Goal: Information Seeking & Learning: Check status

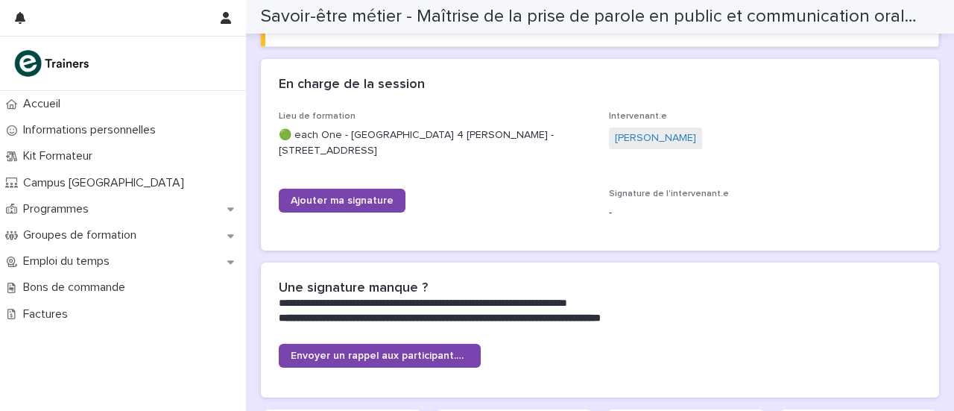
scroll to position [699, 0]
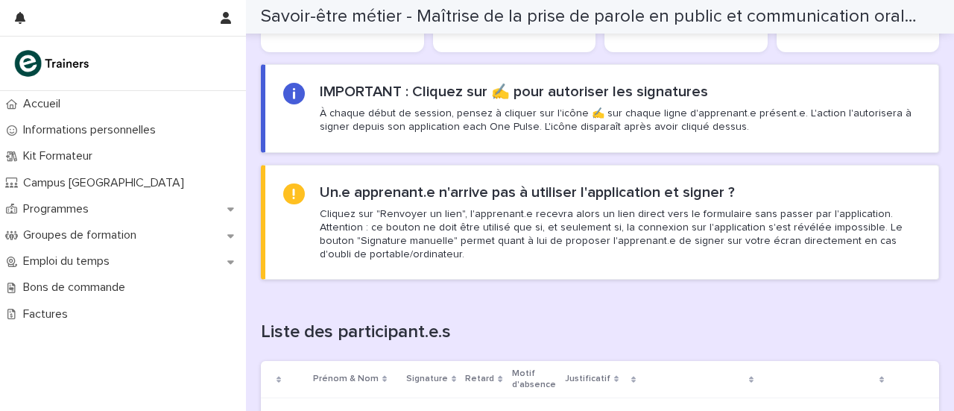
click at [340, 196] on h2 "Un.e apprenant.e n'arrive pas à utiliser l'application et signer ?" at bounding box center [527, 192] width 415 height 18
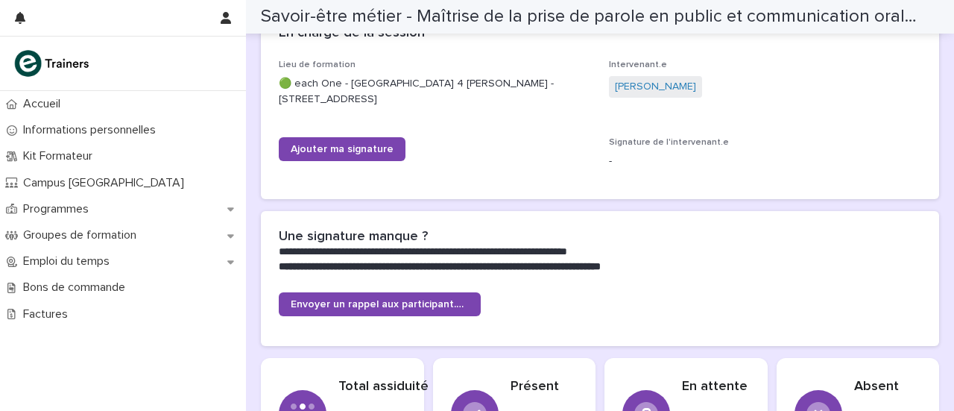
scroll to position [281, 0]
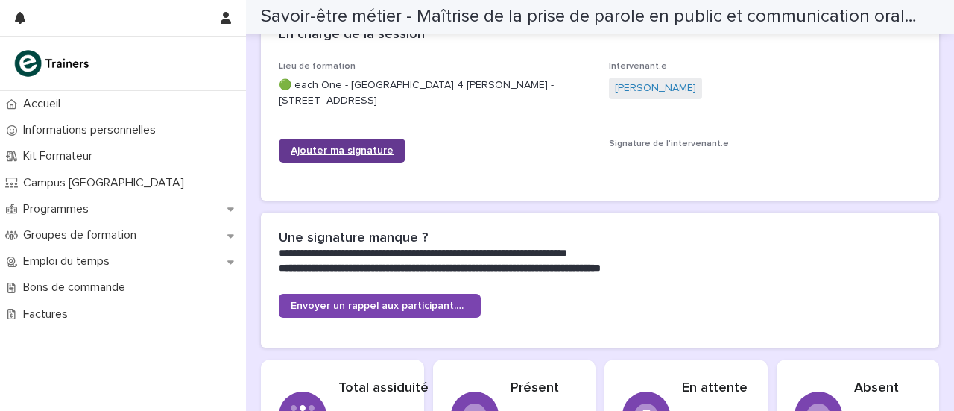
click at [364, 150] on span "Ajouter ma signature" at bounding box center [342, 150] width 103 height 10
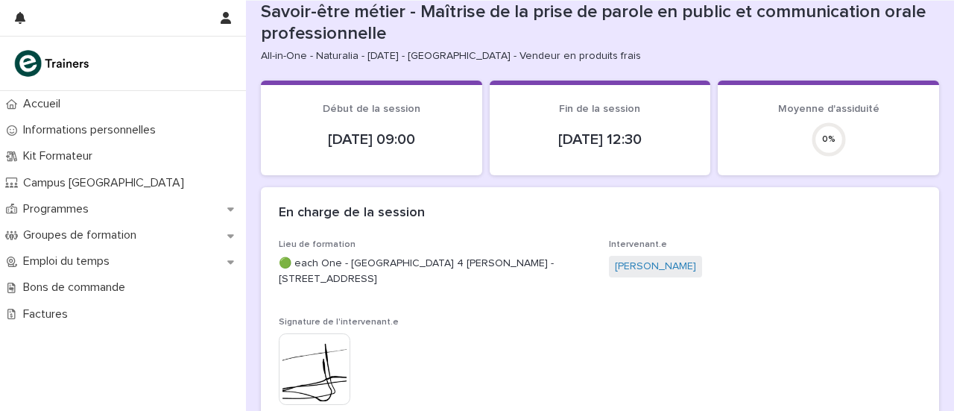
scroll to position [0, 0]
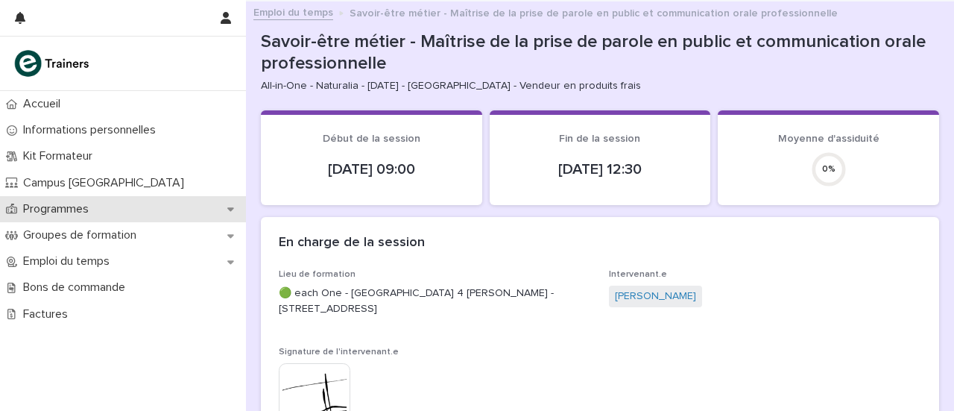
click at [195, 210] on div "Programmes" at bounding box center [123, 209] width 246 height 26
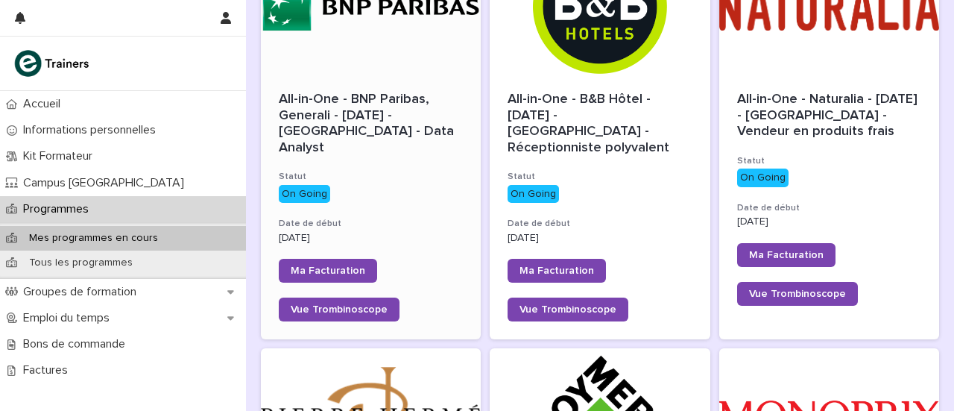
scroll to position [213, 0]
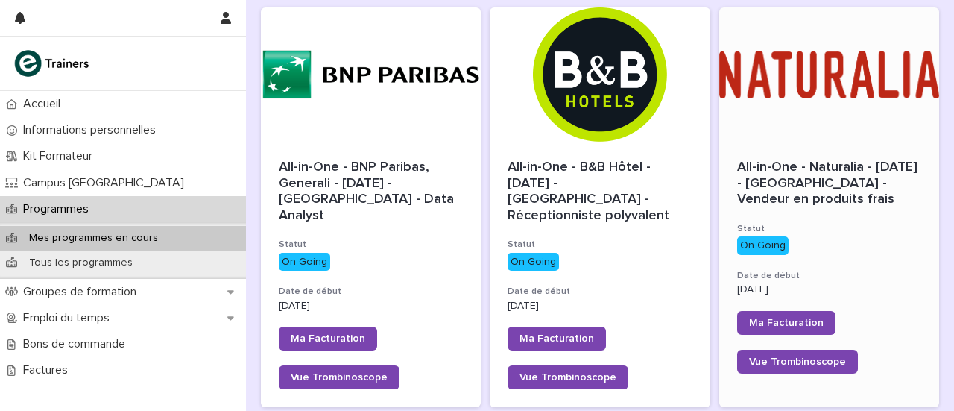
click at [810, 134] on div at bounding box center [830, 74] width 220 height 134
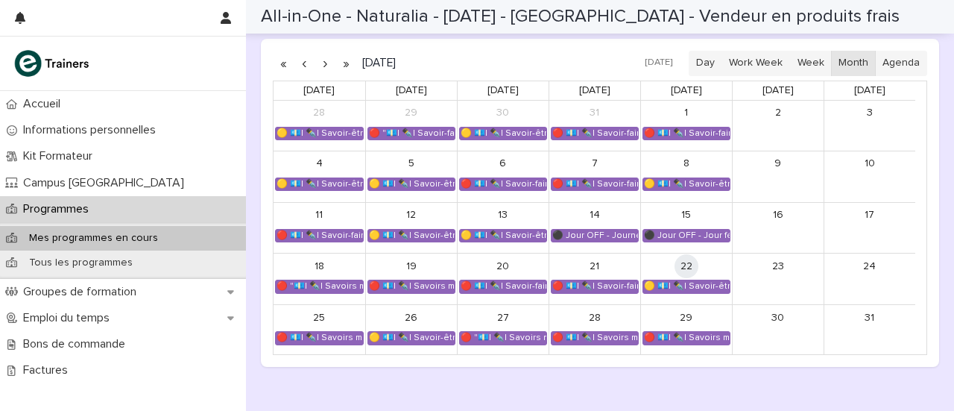
scroll to position [963, 0]
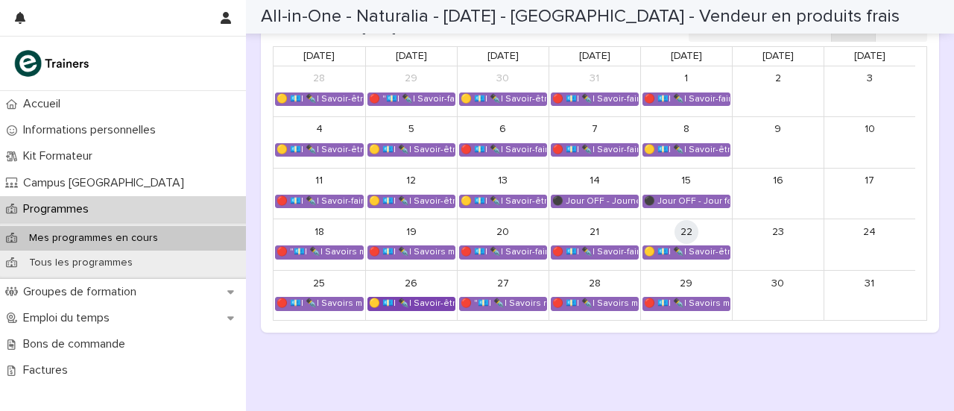
click at [392, 301] on div "🟡 💶| ✒️| Savoir-être métier - Maîtrise de la prise de parole en public et commu…" at bounding box center [411, 304] width 86 height 12
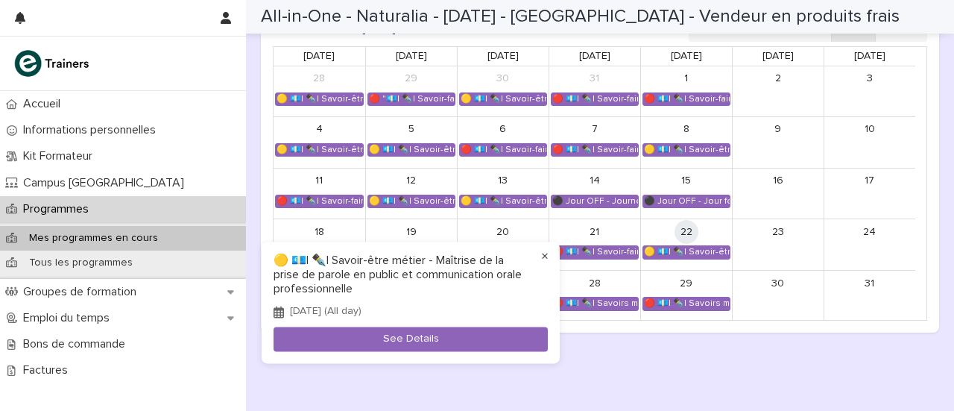
click at [547, 257] on button "×" at bounding box center [545, 257] width 18 height 18
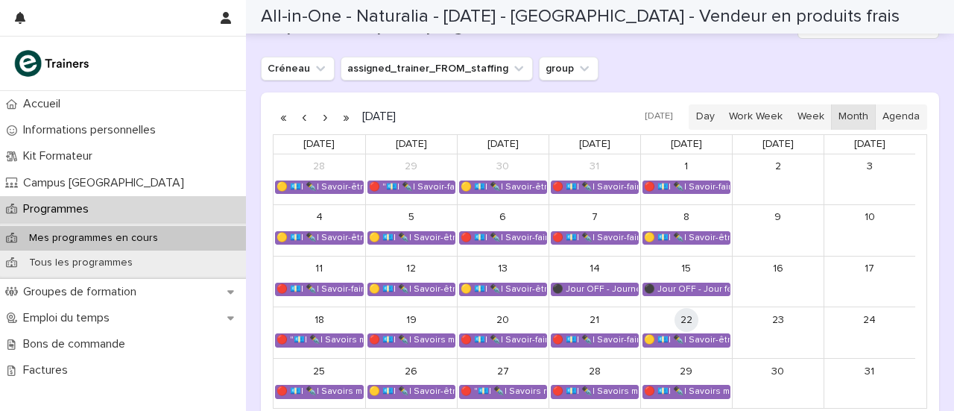
scroll to position [872, 0]
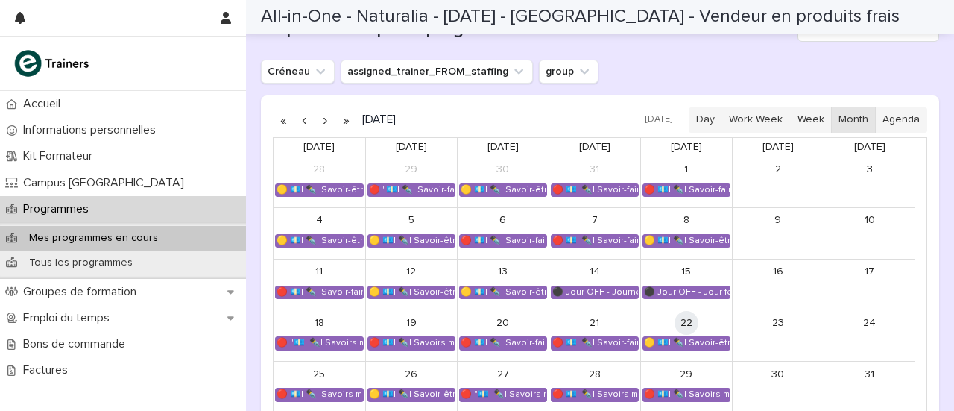
click at [325, 117] on button "button" at bounding box center [325, 120] width 21 height 24
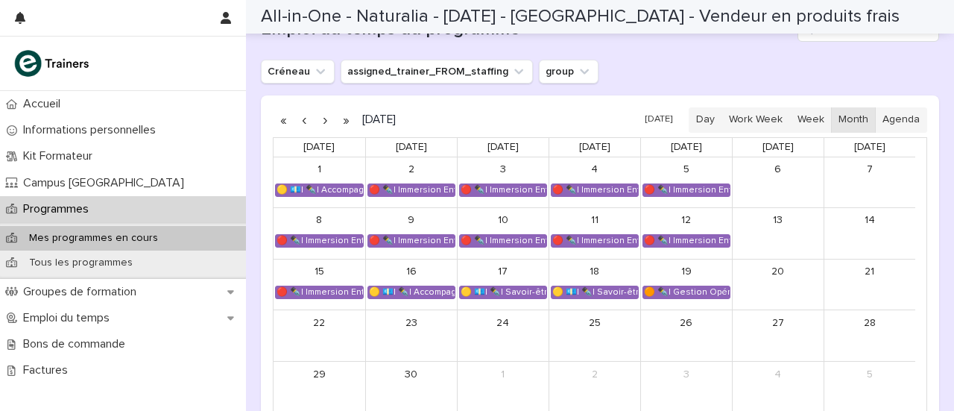
click at [301, 118] on button "button" at bounding box center [304, 120] width 21 height 24
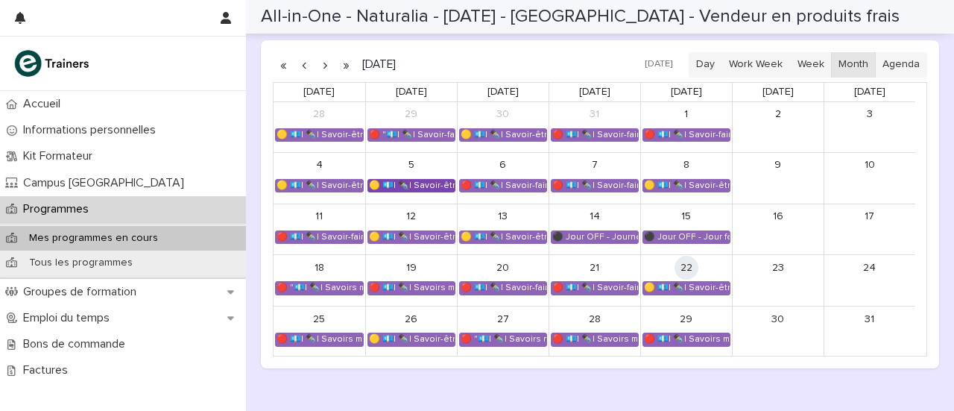
scroll to position [928, 0]
